Goal: Transaction & Acquisition: Purchase product/service

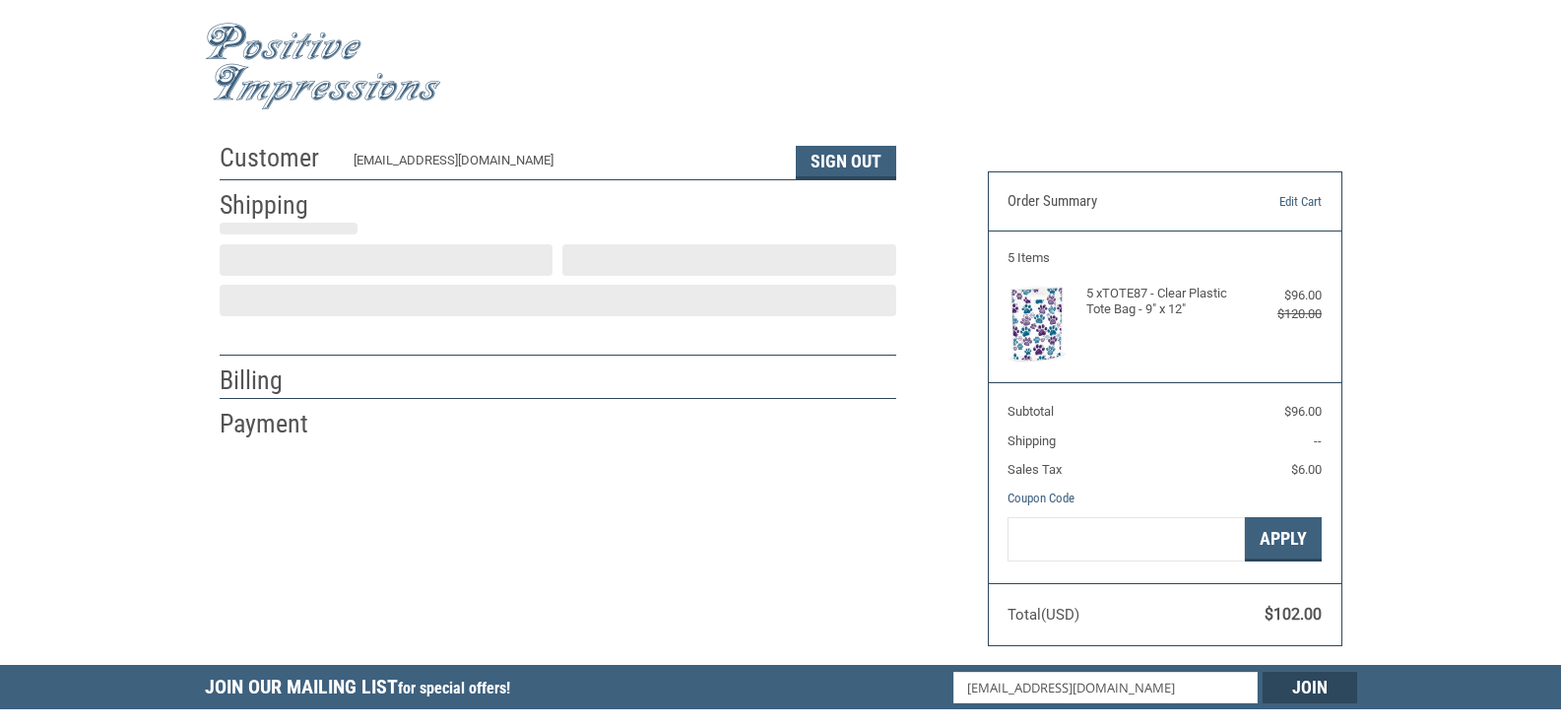
scroll to position [35, 0]
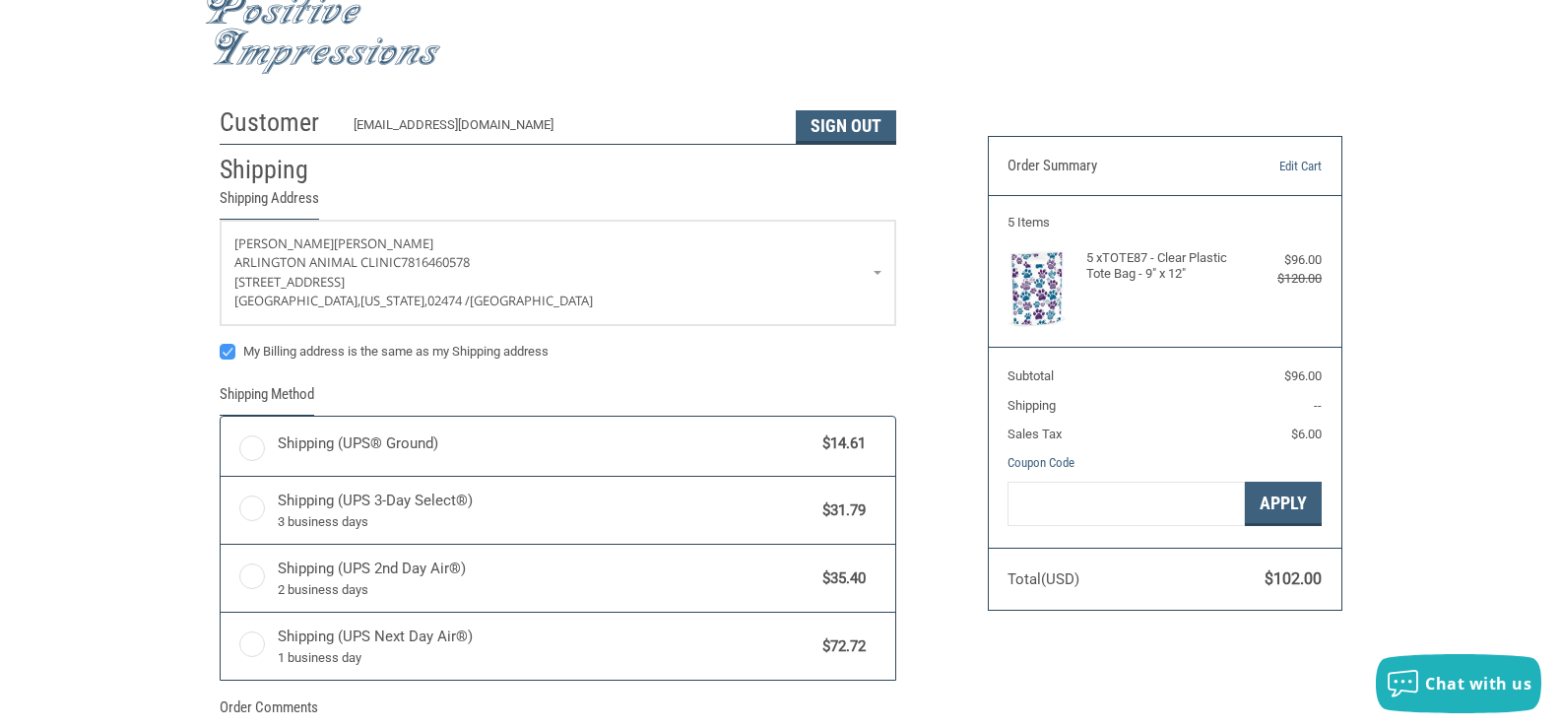
radio input "true"
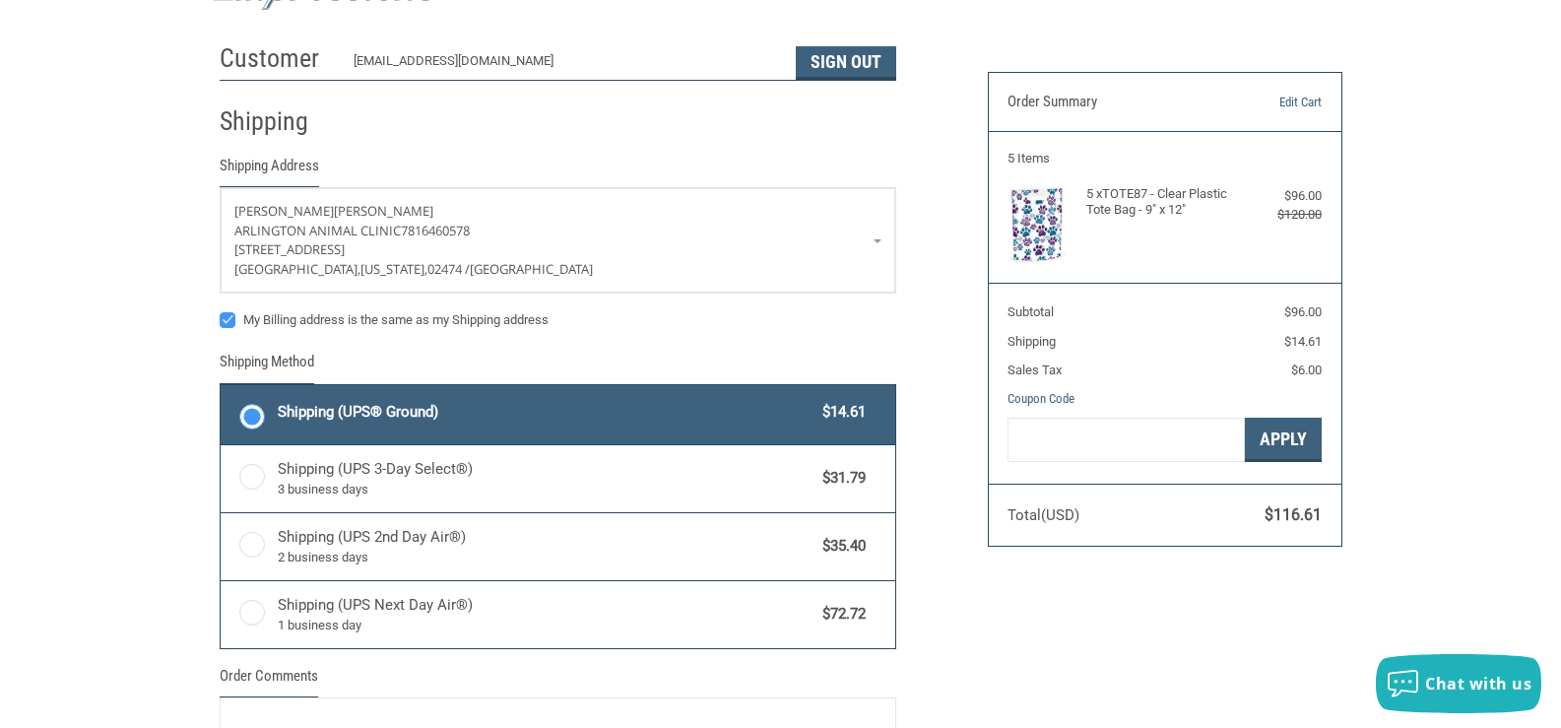
scroll to position [134, 0]
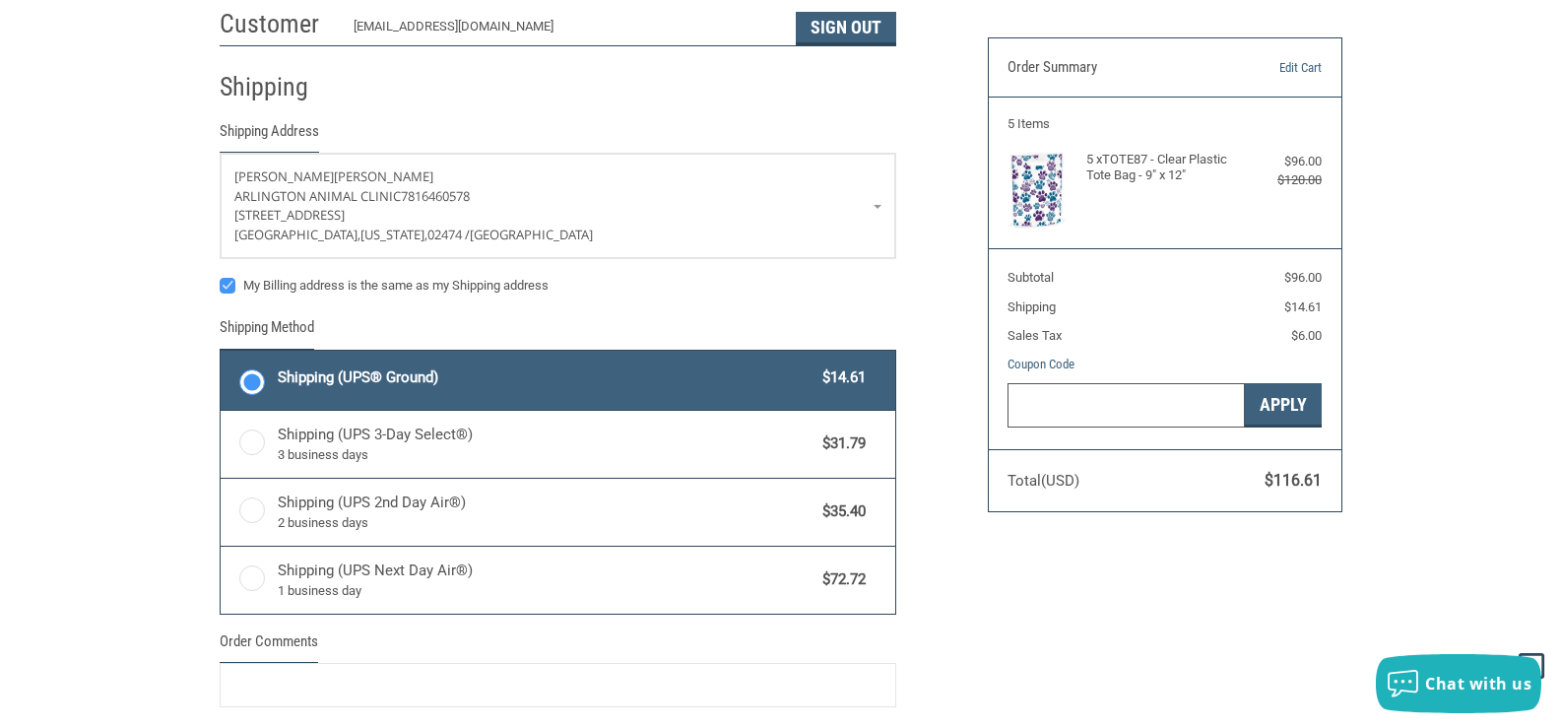
click at [1087, 410] on input "Gift Certificate or Coupon Code" at bounding box center [1125, 405] width 237 height 44
click at [1325, 218] on section "5 Items 5 x TOTE87 - Clear Plastic Tote Bag - 9" x 12" $96.00 $120.00" at bounding box center [1165, 173] width 353 height 152
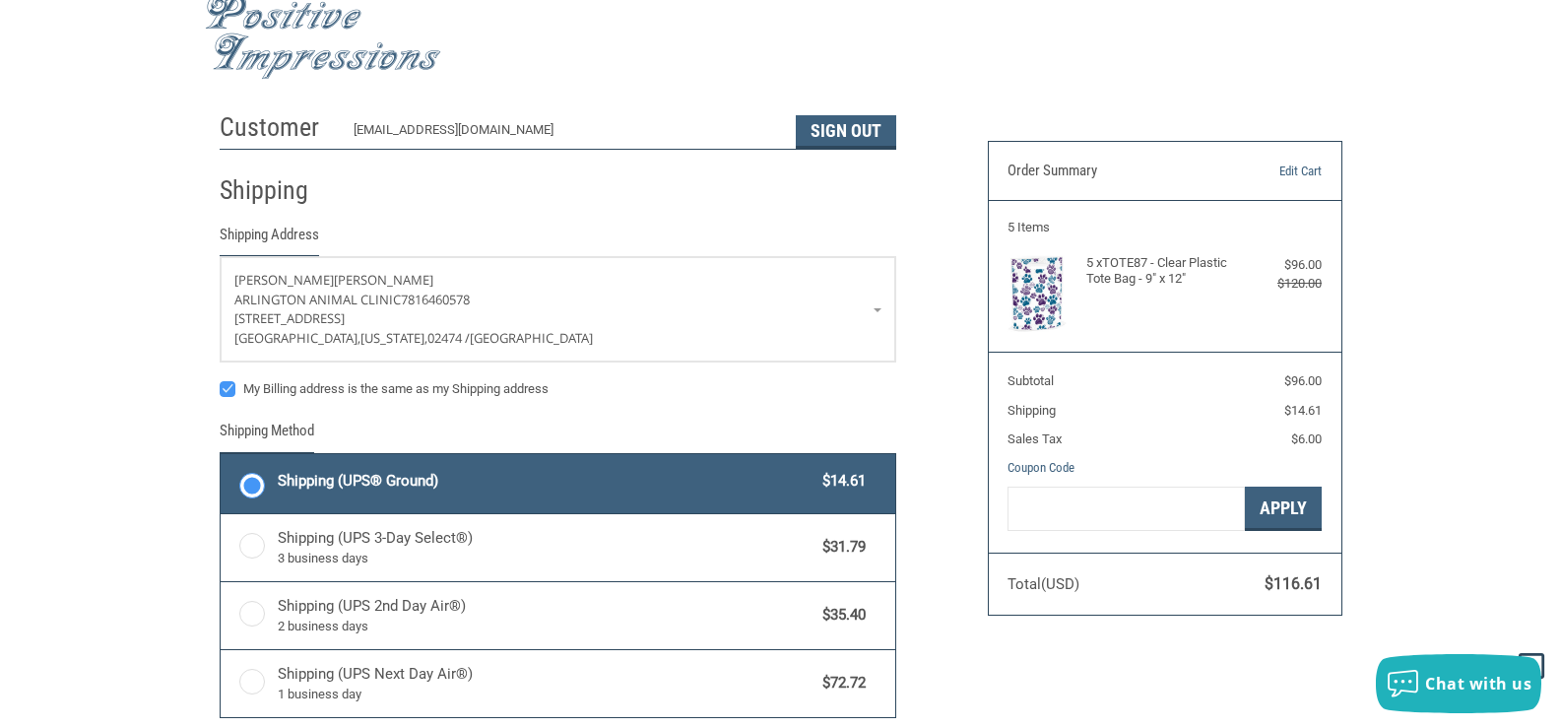
scroll to position [0, 0]
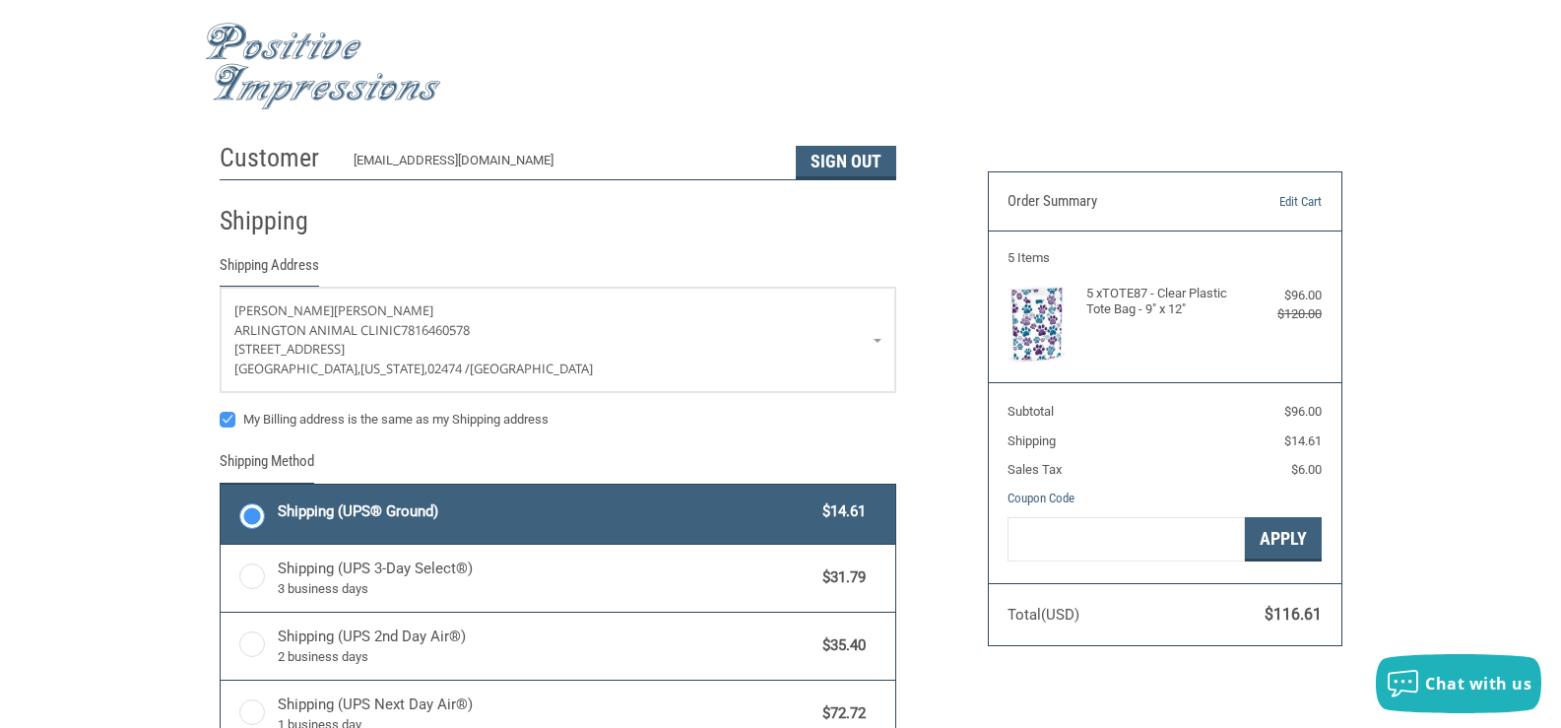
click at [557, 181] on li "Shipping Shipping Address [PERSON_NAME] [GEOGRAPHIC_DATA] 7816460578 [STREET_AD…" at bounding box center [558, 552] width 677 height 745
click at [1305, 202] on link "Edit Cart" at bounding box center [1271, 202] width 100 height 20
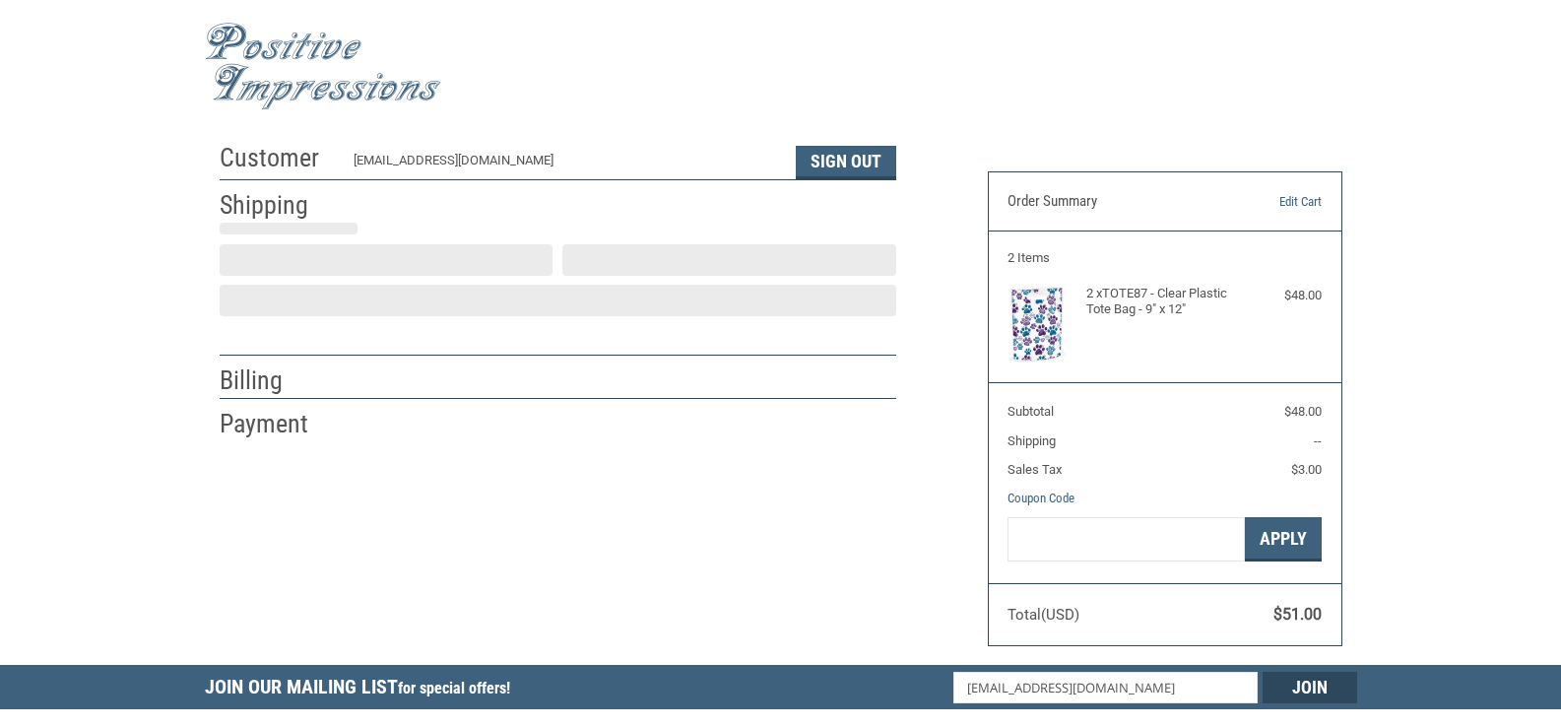
scroll to position [35, 0]
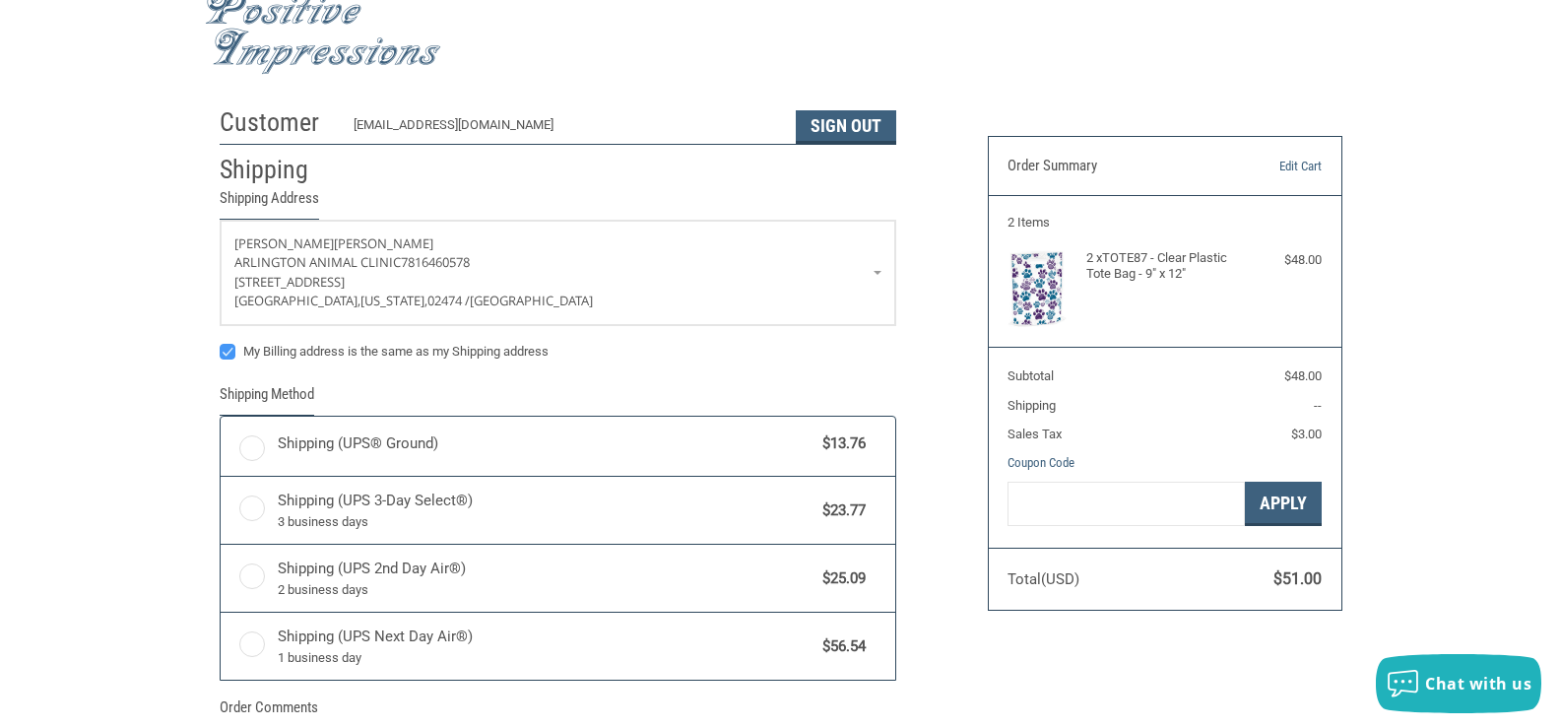
radio input "true"
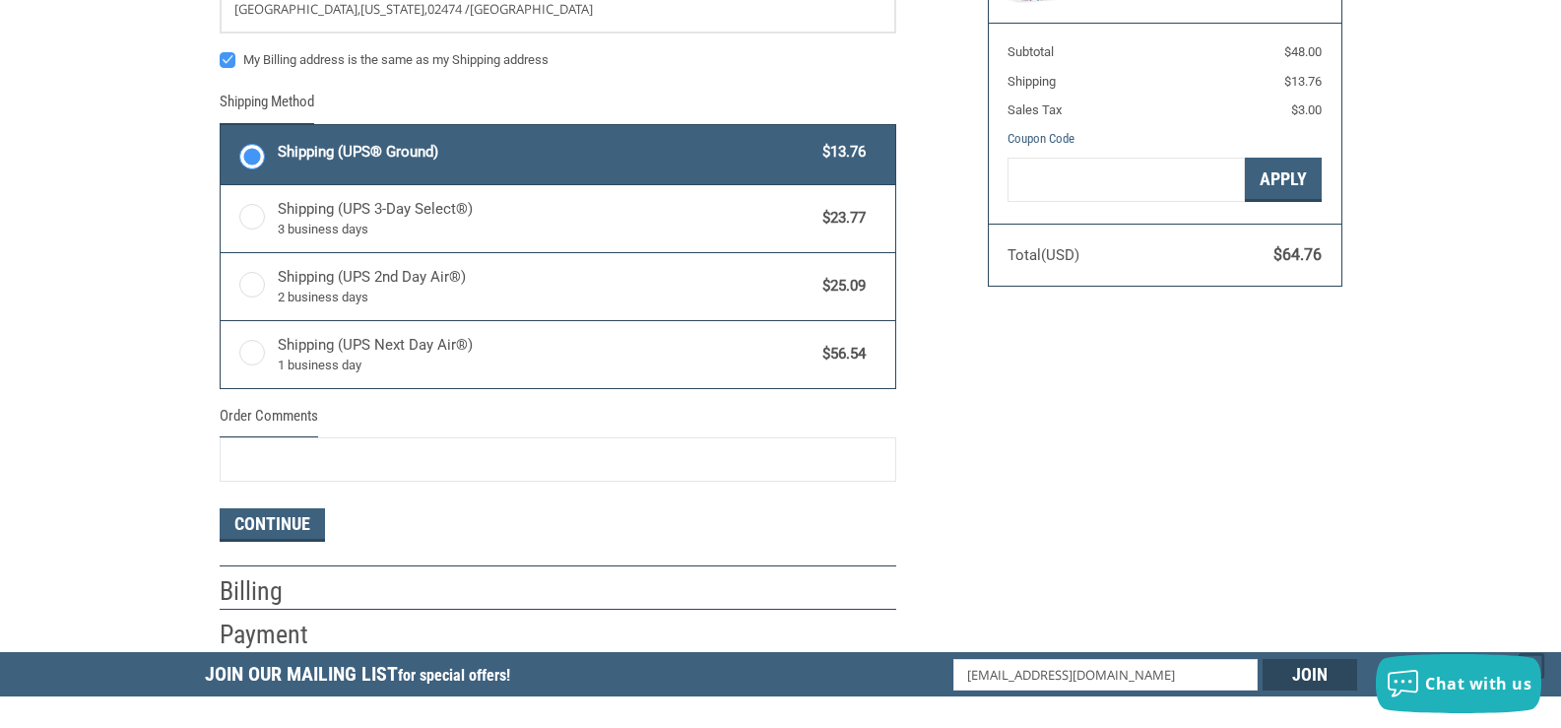
scroll to position [528, 0]
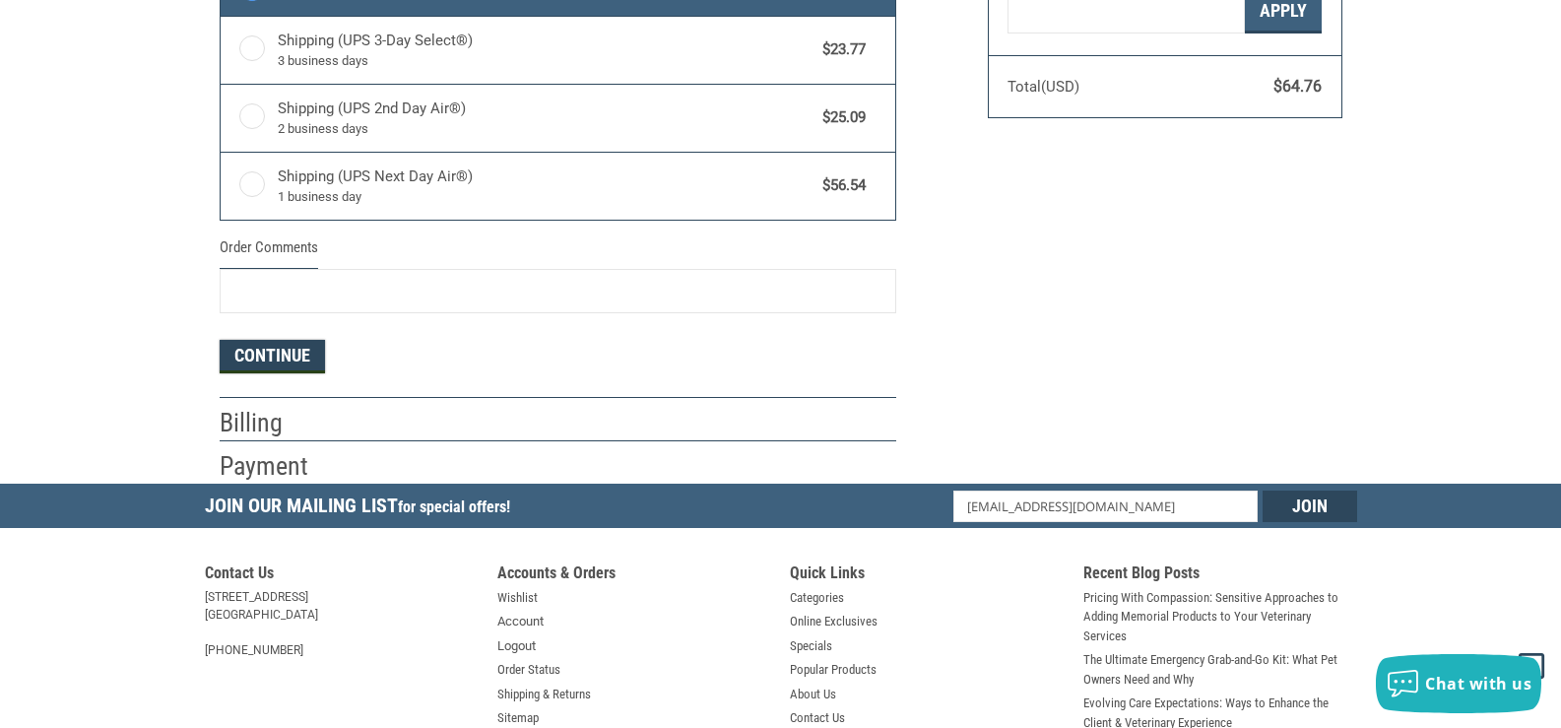
click at [262, 358] on button "Continue" at bounding box center [272, 356] width 105 height 33
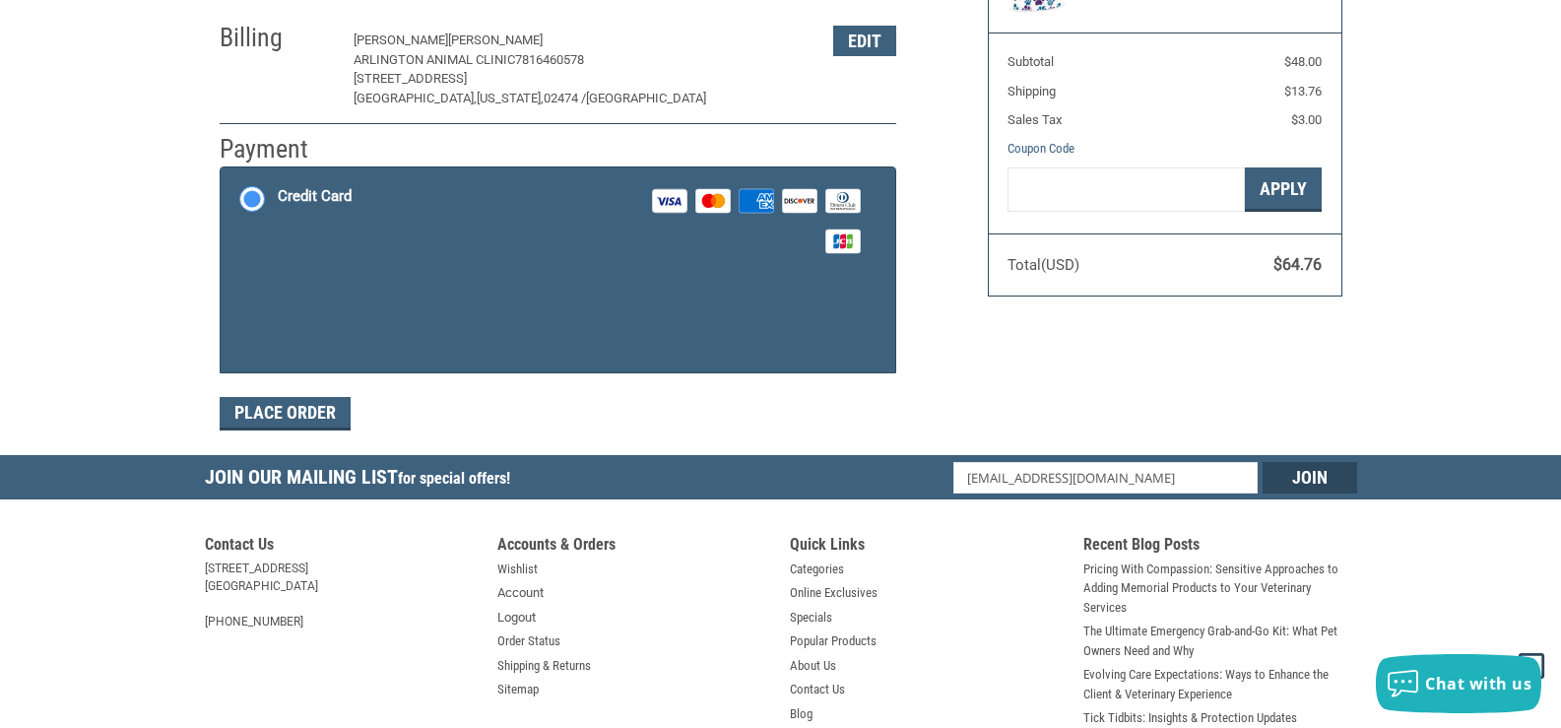
scroll to position [156, 0]
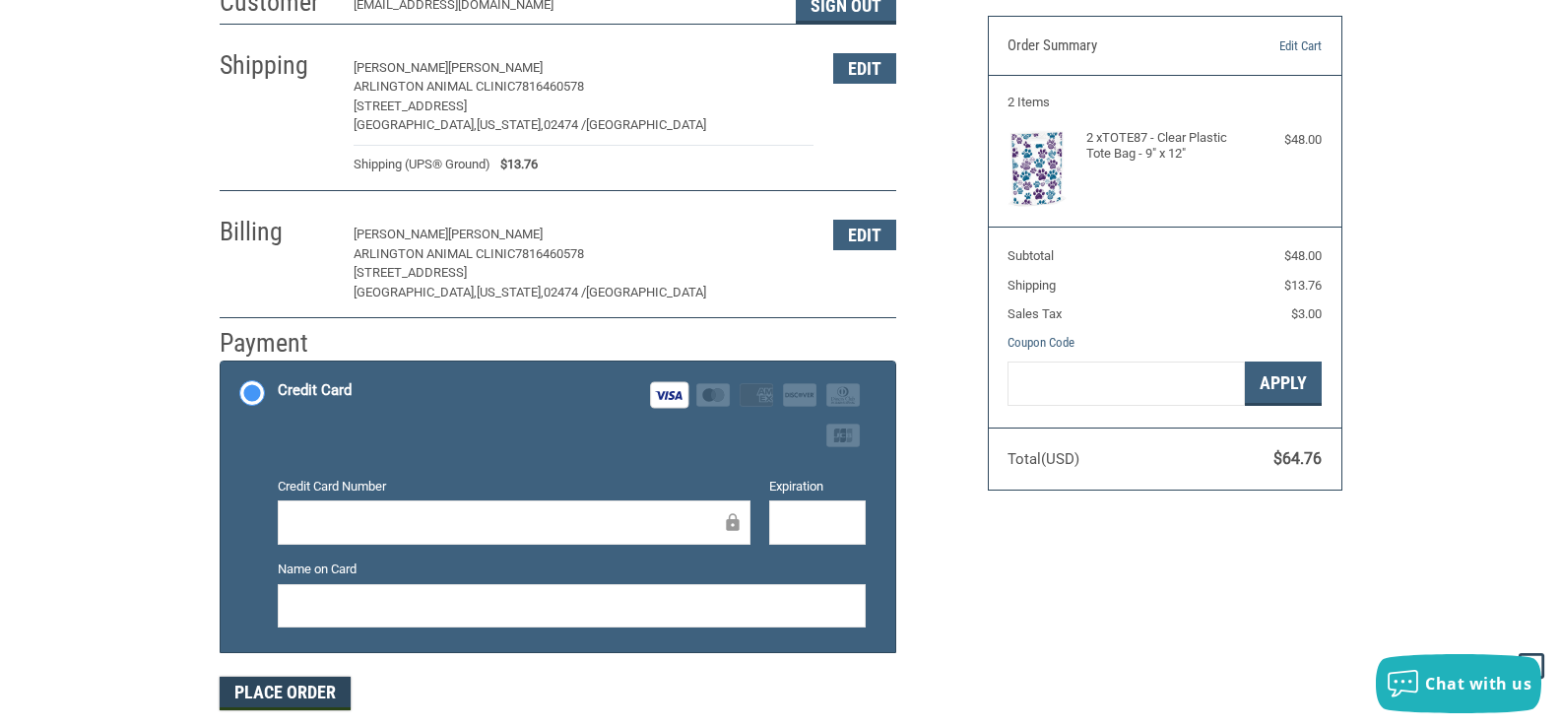
click at [264, 687] on button "Place Order" at bounding box center [285, 693] width 131 height 33
